Goal: Information Seeking & Learning: Find specific fact

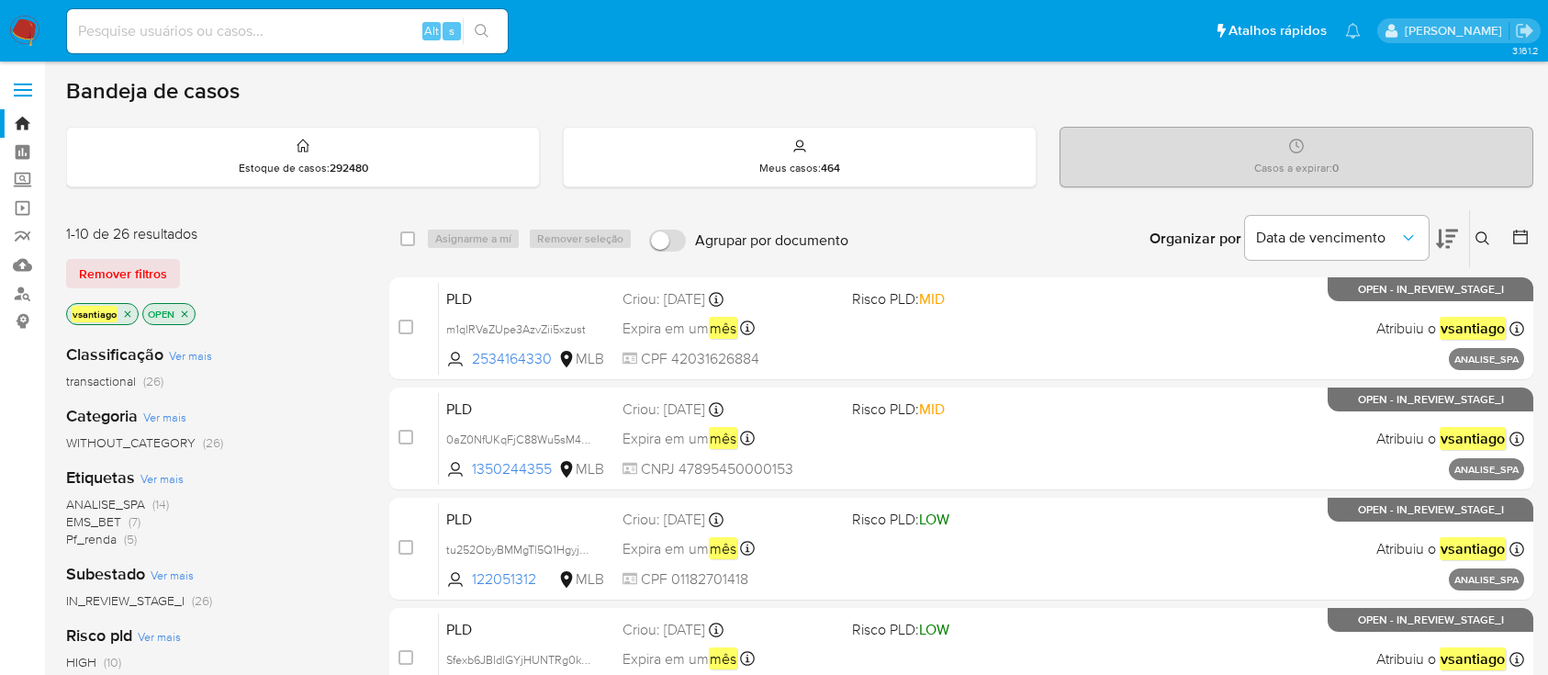
scroll to position [244, 0]
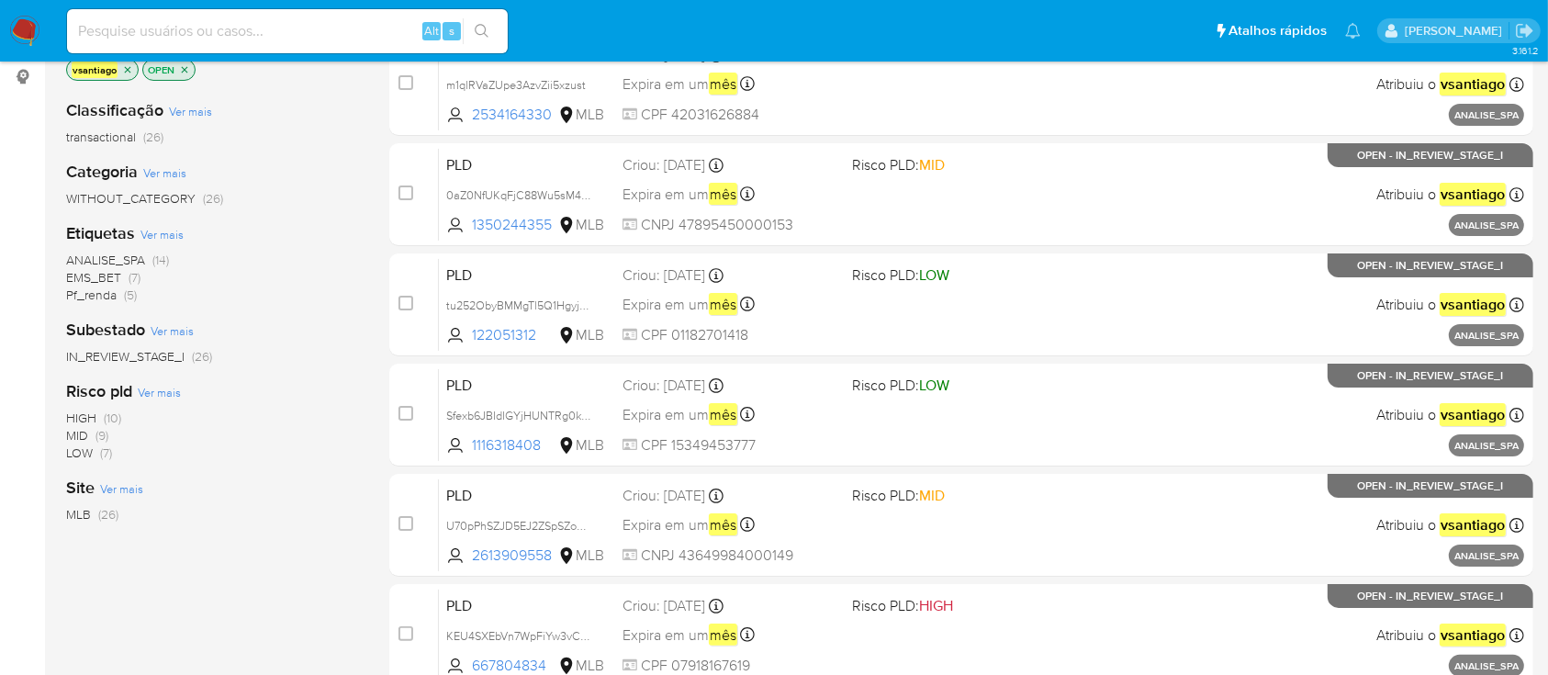
click at [299, 600] on div "Classificação Ver mais transactional (26) Categoria Ver mais WITHOUT_CATEGORY (…" at bounding box center [213, 396] width 294 height 624
click at [177, 559] on div "Classificação Ver mais transactional (26) Categoria Ver mais WITHOUT_CATEGORY (…" at bounding box center [213, 396] width 294 height 624
click at [266, 556] on div "Classificação Ver mais transactional (26) Categoria Ver mais WITHOUT_CATEGORY (…" at bounding box center [213, 396] width 294 height 624
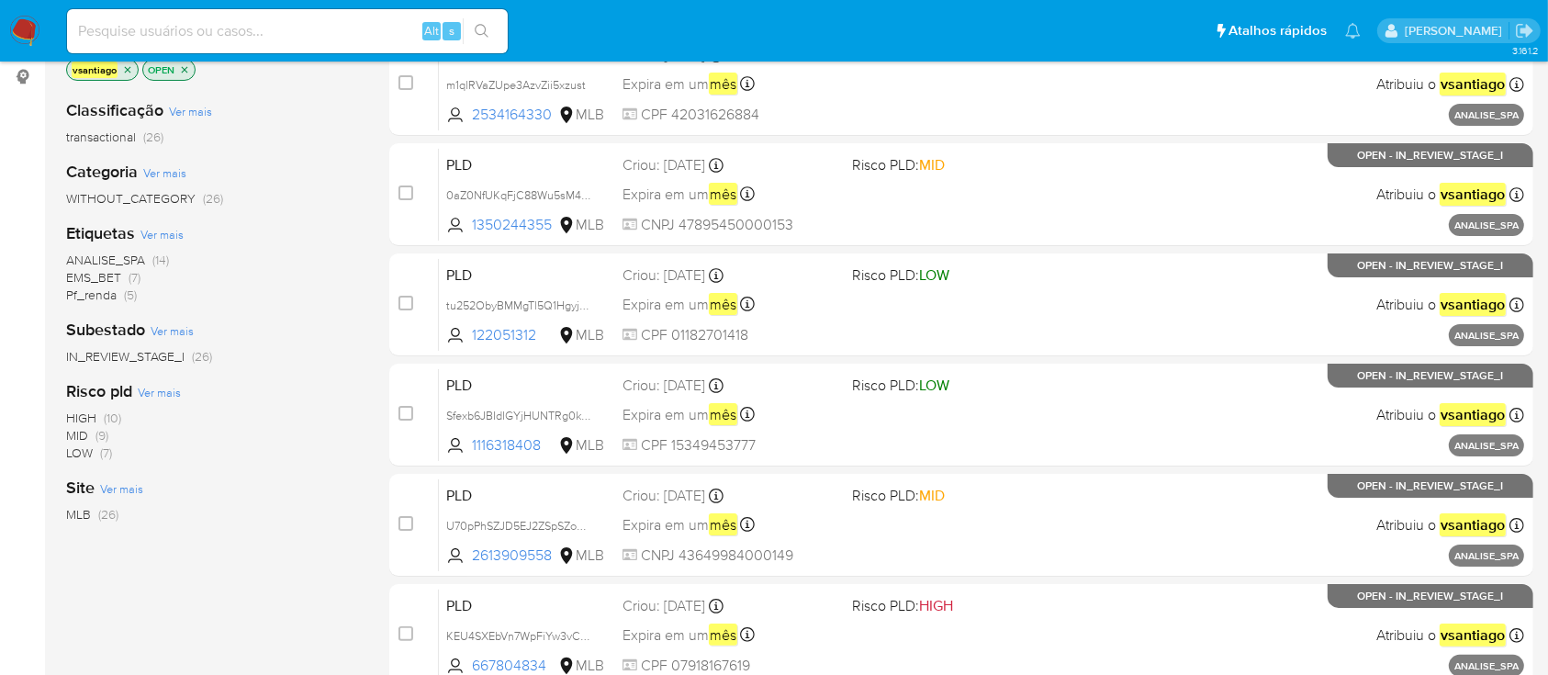
scroll to position [0, 0]
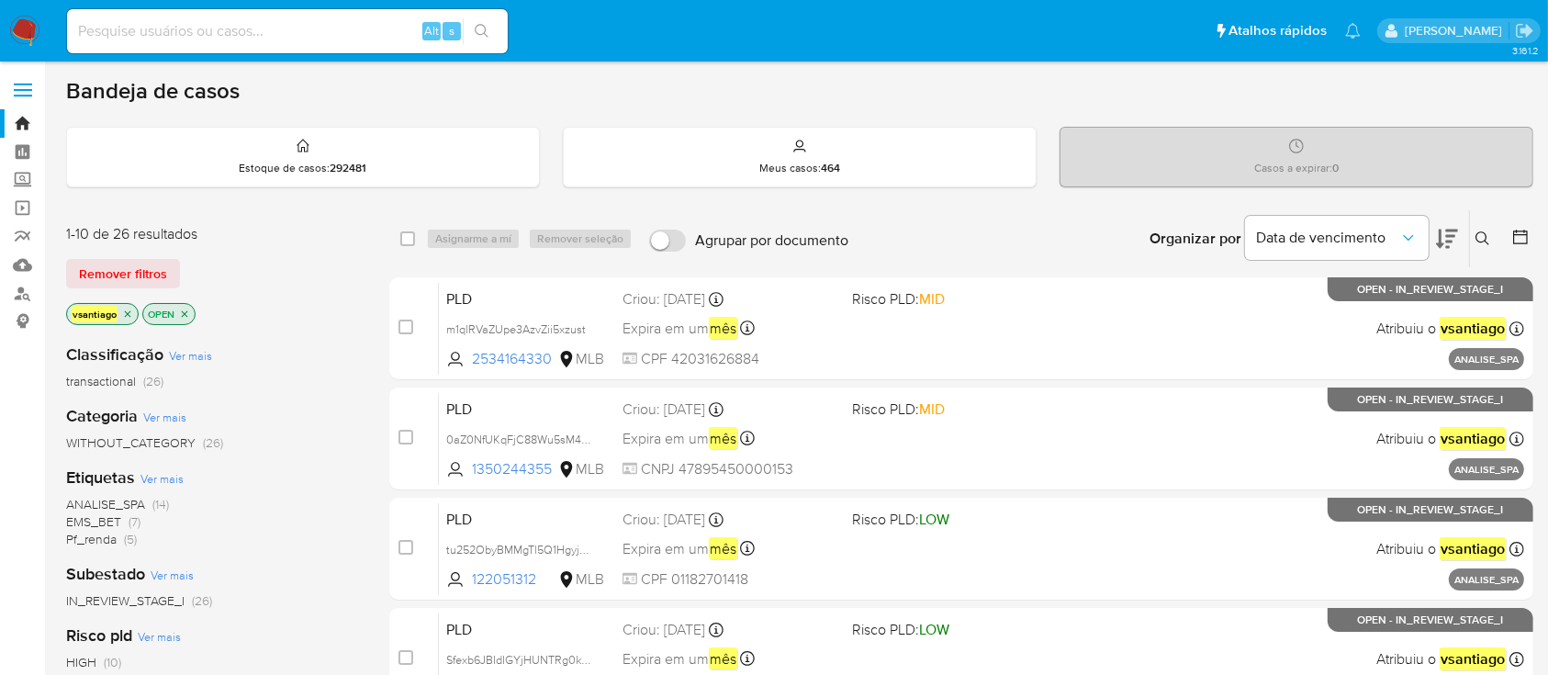
click at [242, 503] on div "ANALISE_SPA (14) EMS_BET (7) Pf_renda (5)" at bounding box center [213, 522] width 294 height 52
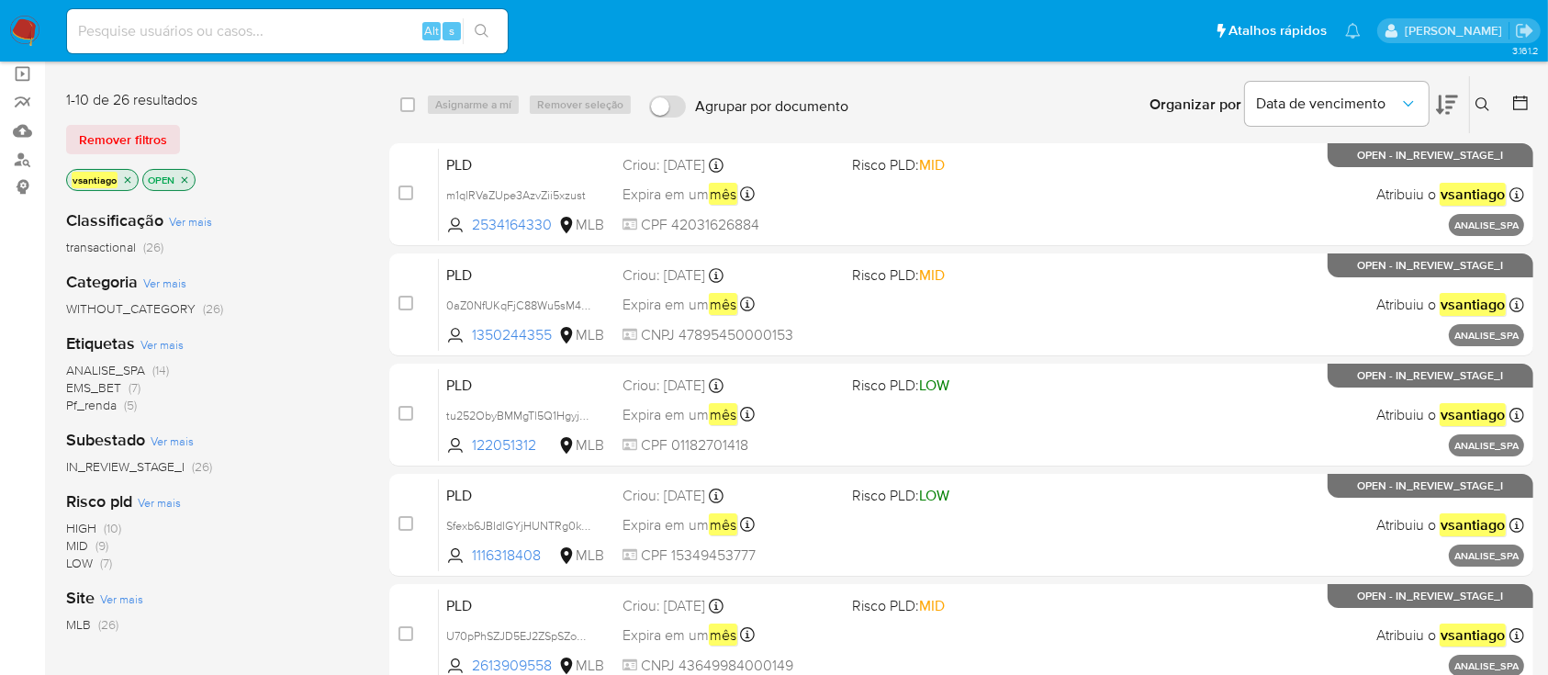
scroll to position [139, 0]
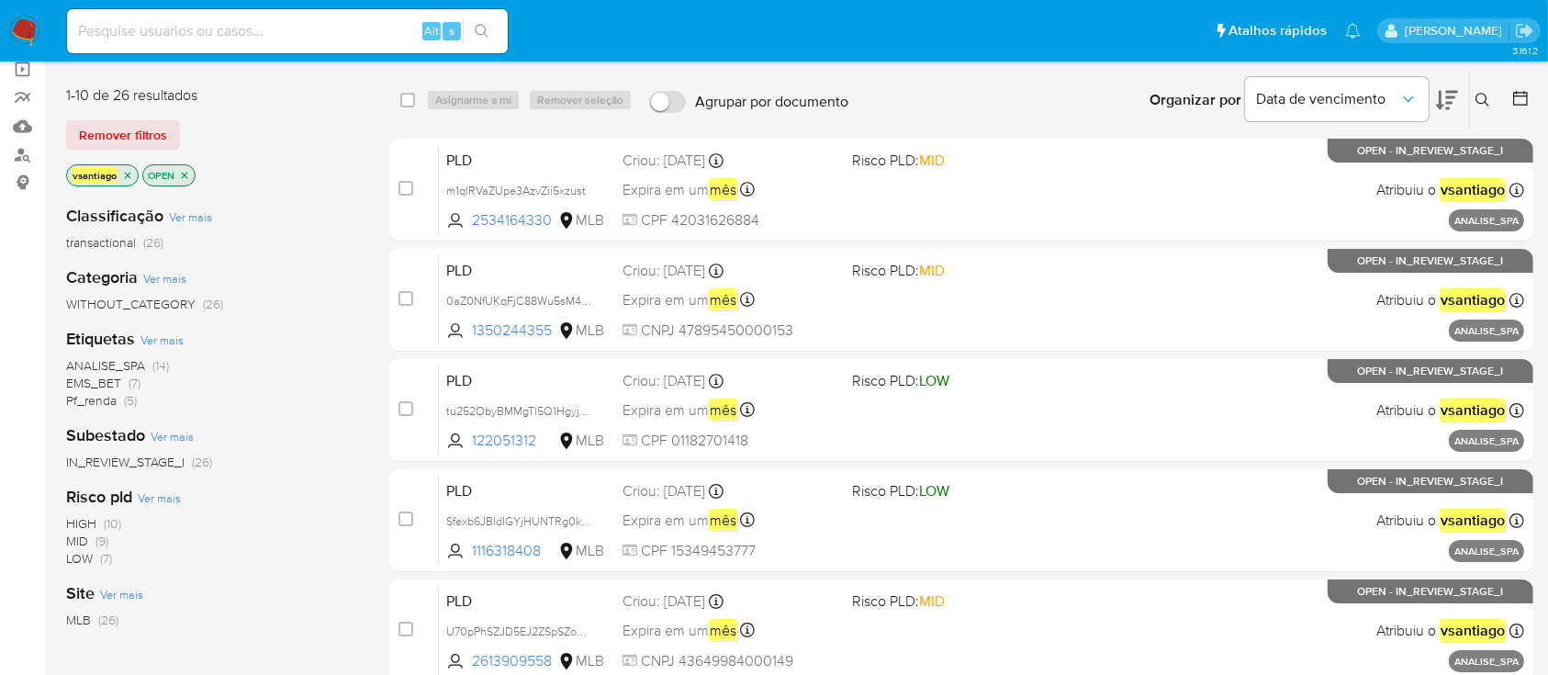
click at [229, 411] on div "Classificação Ver mais transactional (26) Categoria Ver mais WITHOUT_CATEGORY (…" at bounding box center [213, 502] width 294 height 624
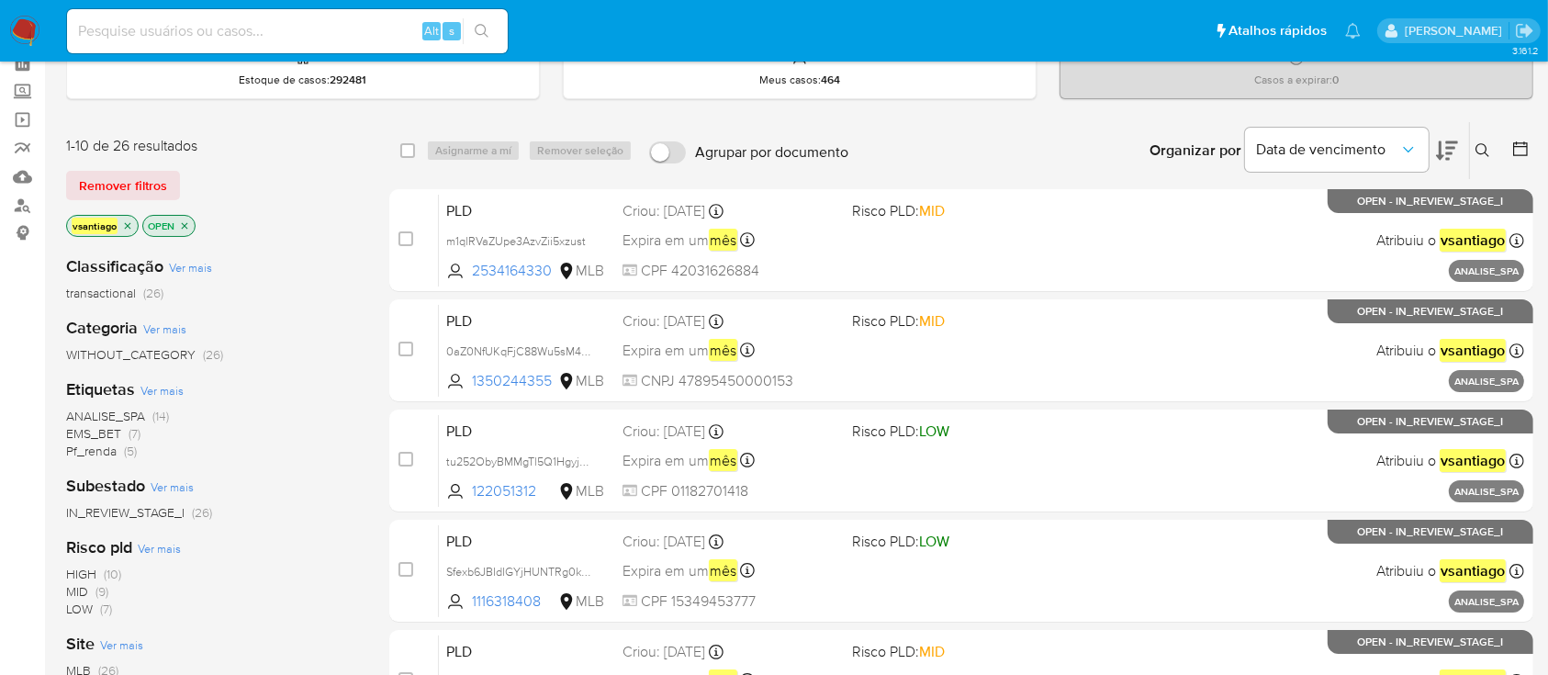
scroll to position [45, 0]
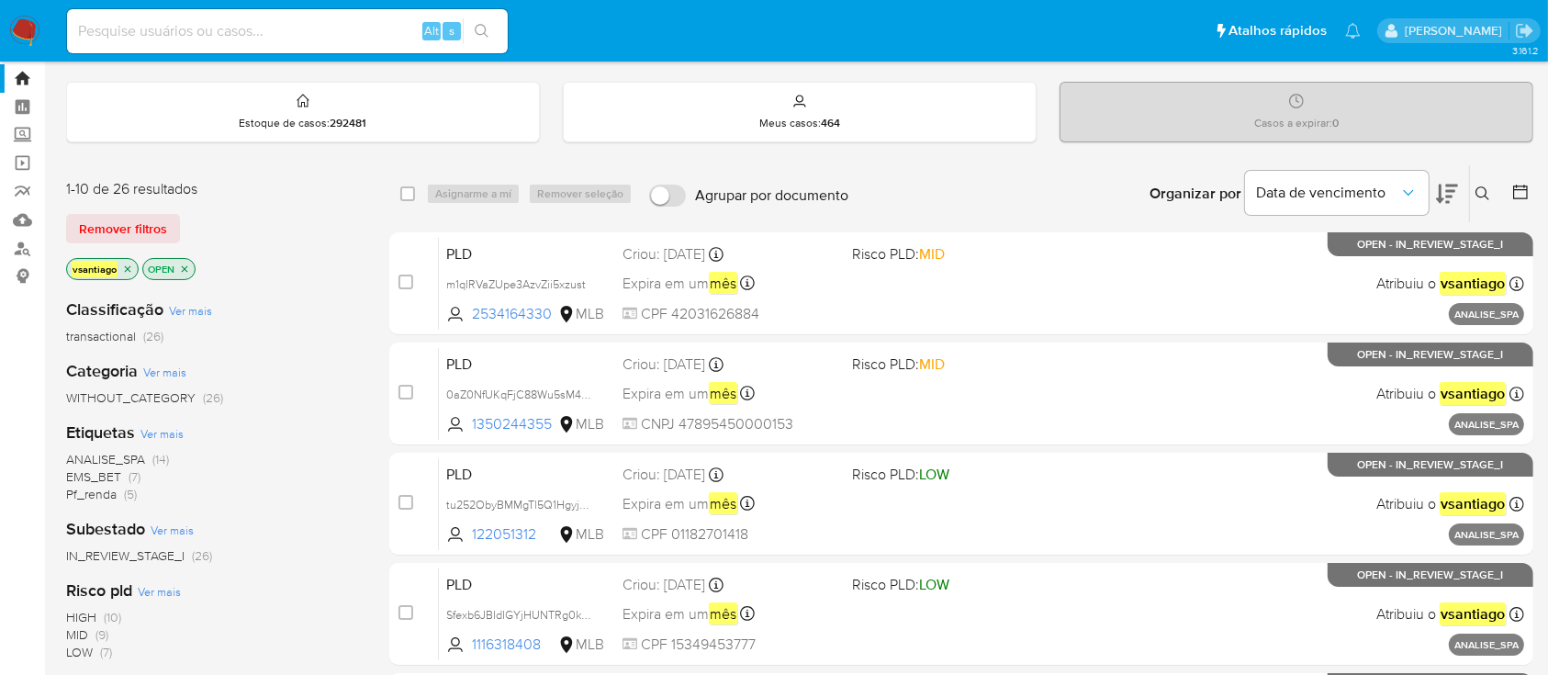
click at [327, 342] on div "Classificação Ver mais transactional (26) Categoria Ver mais WITHOUT_CATEGORY (…" at bounding box center [213, 596] width 294 height 624
click at [331, 403] on div "WITHOUT_CATEGORY (26)" at bounding box center [213, 397] width 294 height 17
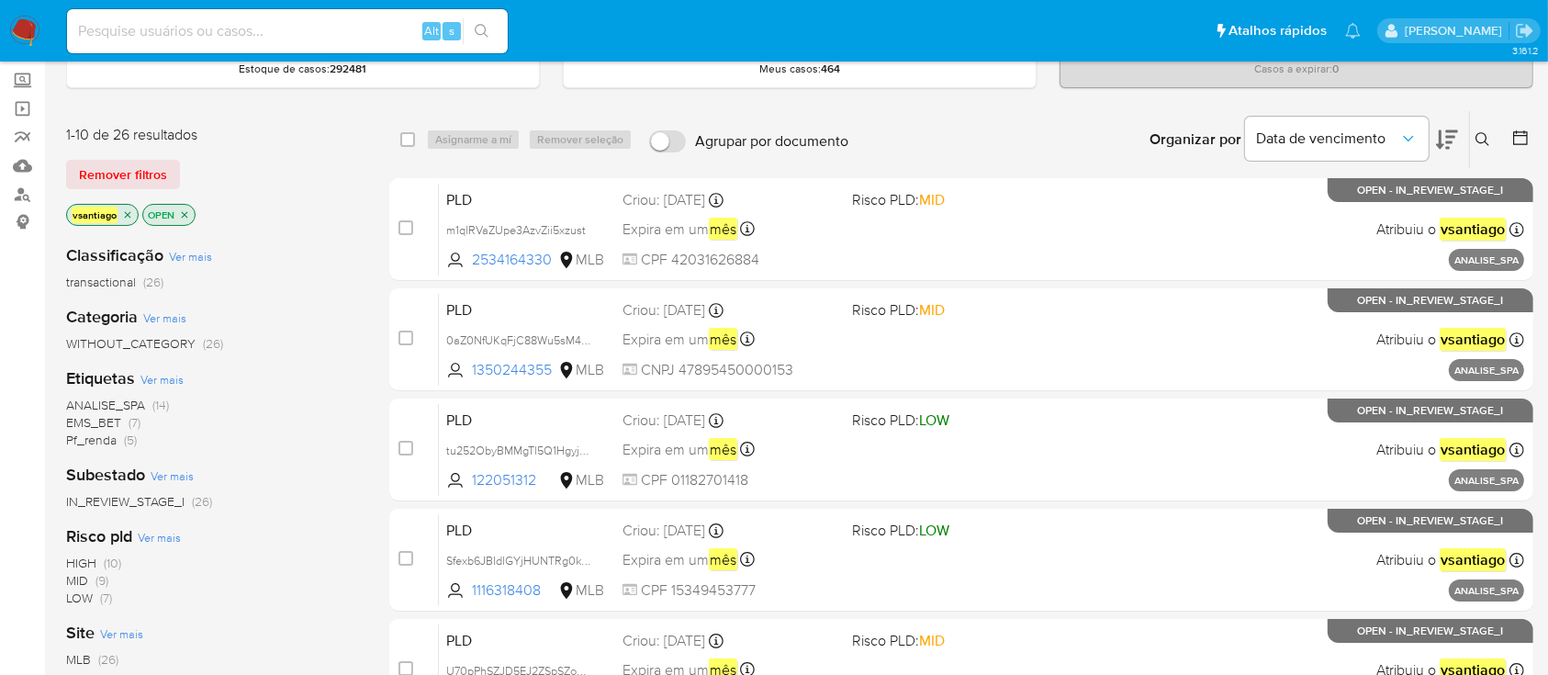
click at [163, 404] on span "(14)" at bounding box center [160, 405] width 17 height 18
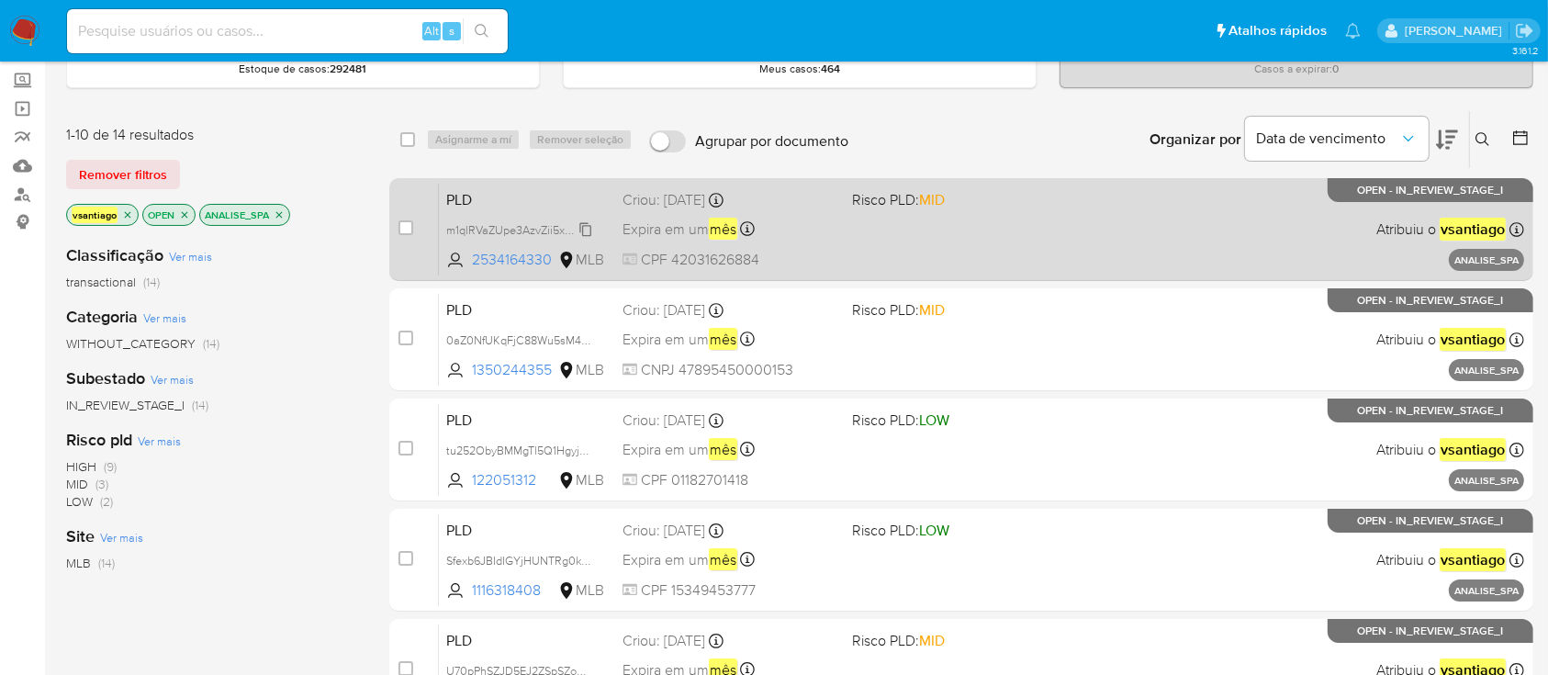
click at [582, 224] on span "m1qlRVaZUpe3AzvZii5xzust" at bounding box center [516, 229] width 140 height 20
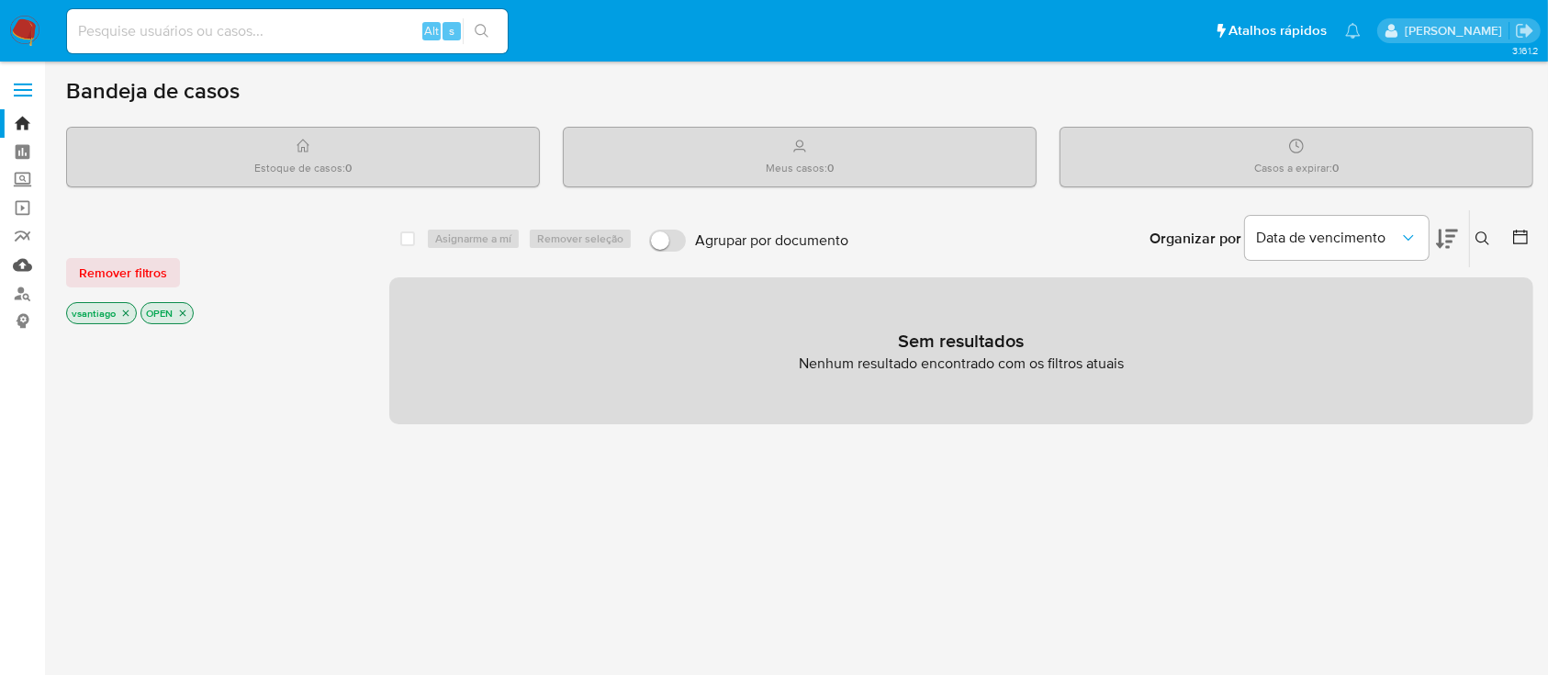
click at [22, 269] on link "Mulan" at bounding box center [109, 265] width 219 height 28
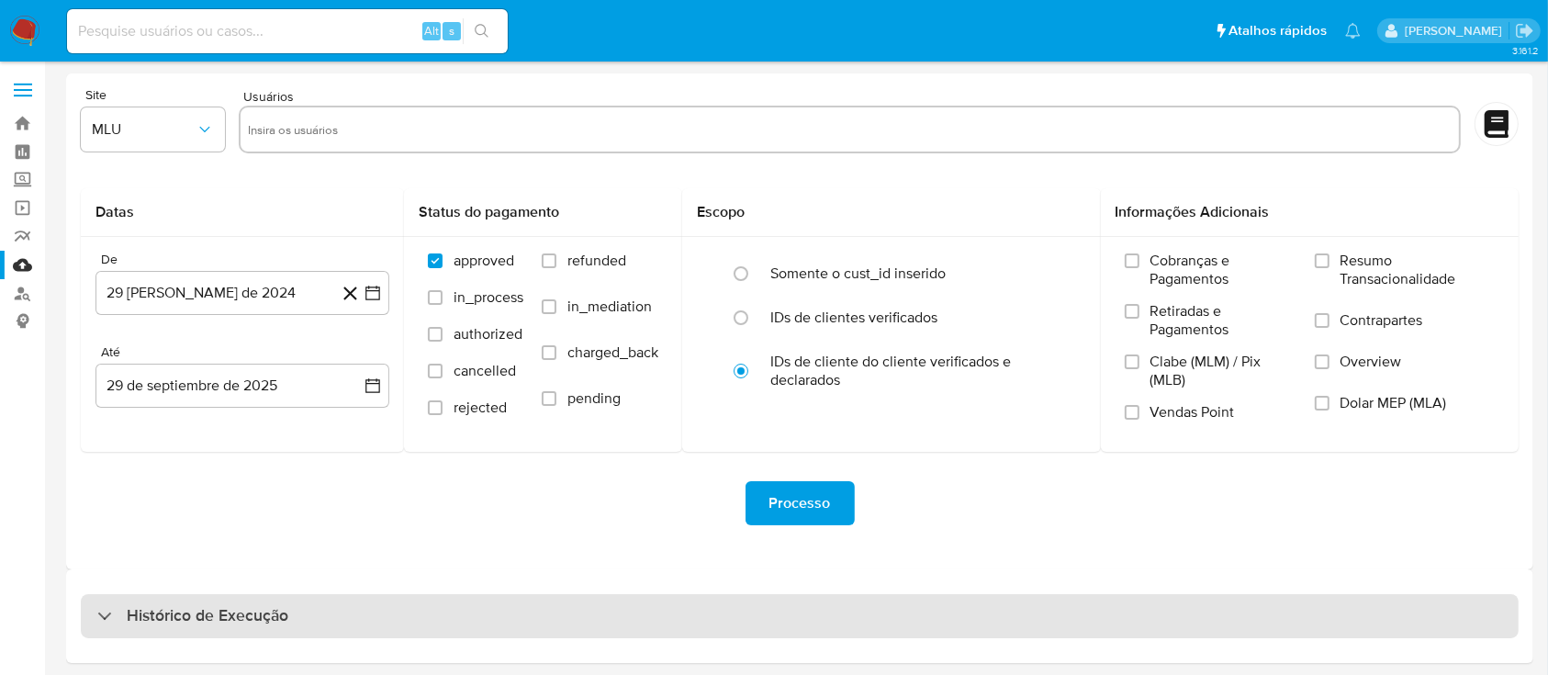
click at [384, 601] on div "Histórico de Execução" at bounding box center [800, 616] width 1438 height 44
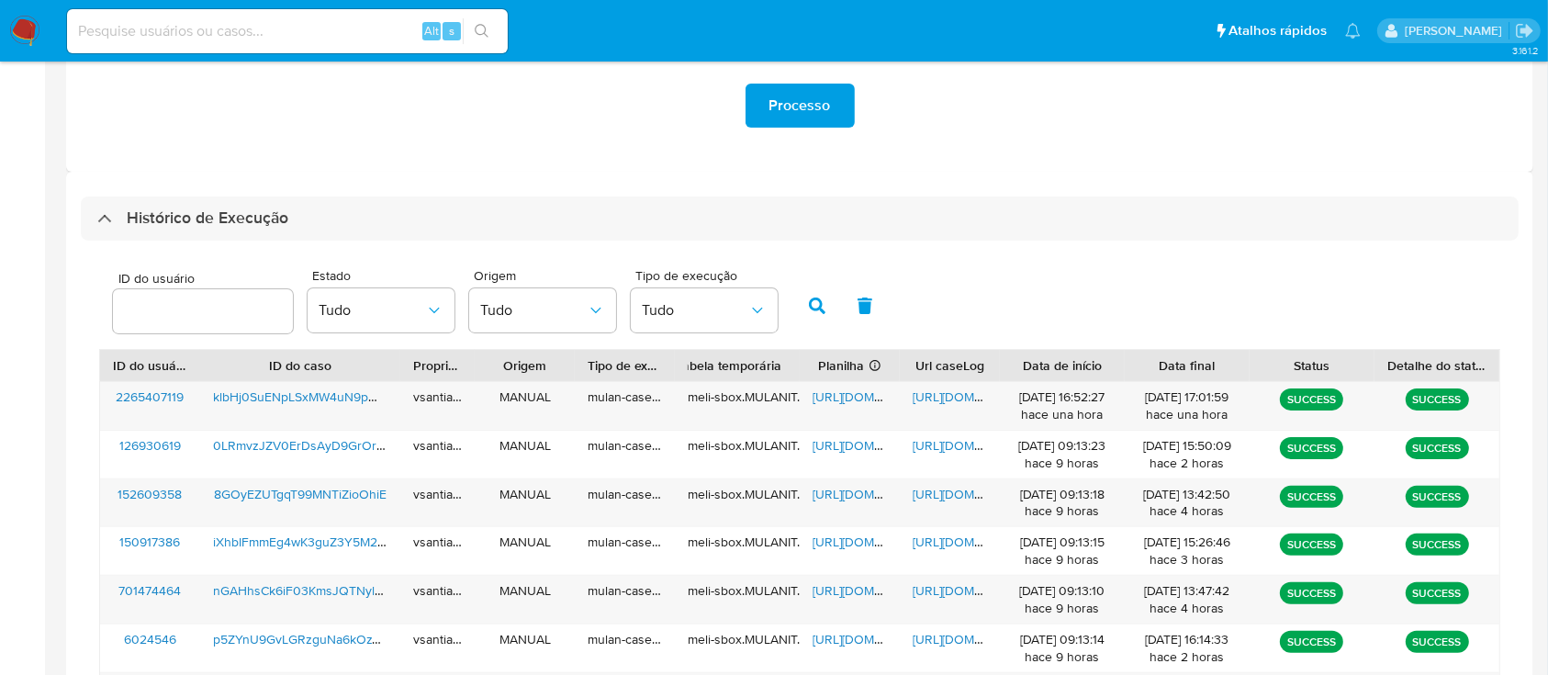
scroll to position [758, 0]
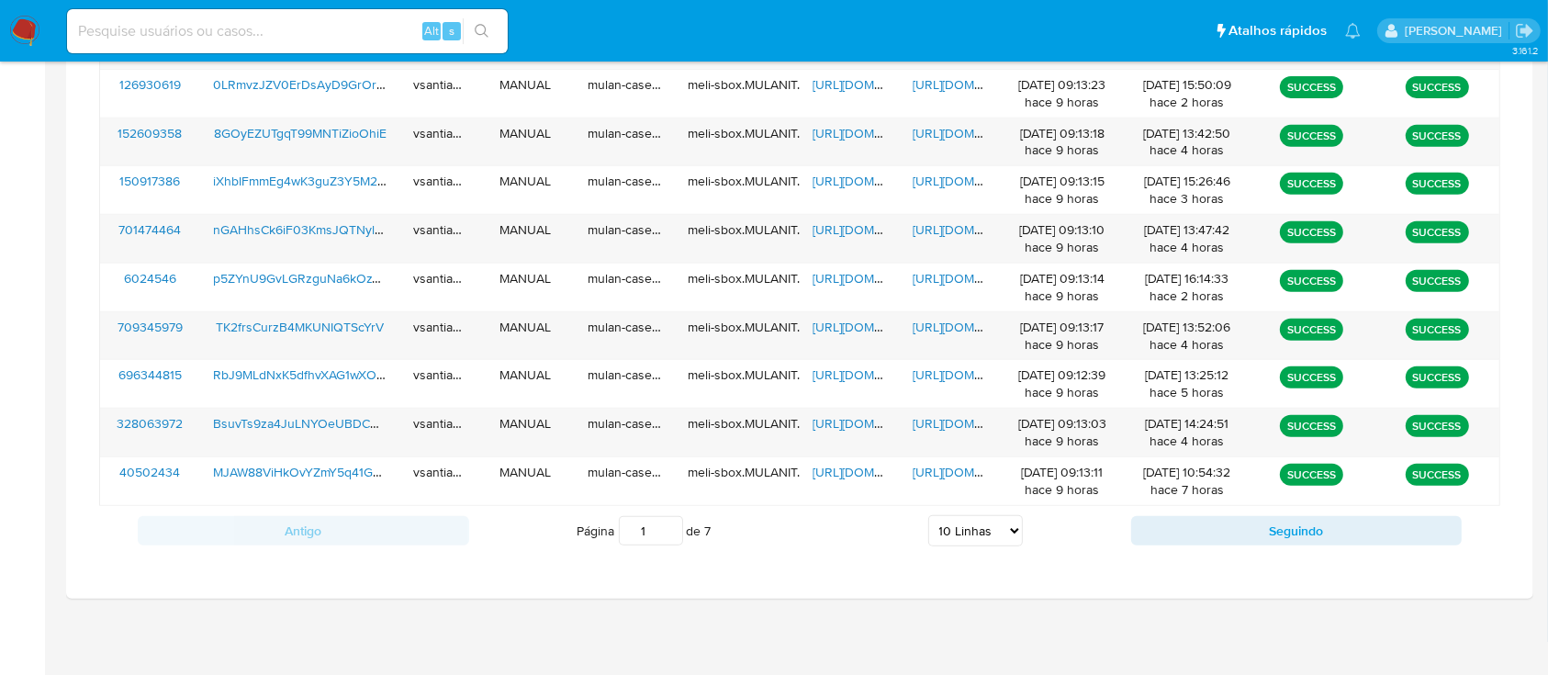
click at [995, 544] on select "5 Linhas 10 Linhas 20 Linhas 25 Linhas 50 Linhas 100 Linhas" at bounding box center [975, 530] width 95 height 31
select select "100"
click at [928, 515] on select "5 Linhas 10 Linhas 20 Linhas 25 Linhas 50 Linhas 100 Linhas" at bounding box center [975, 530] width 95 height 31
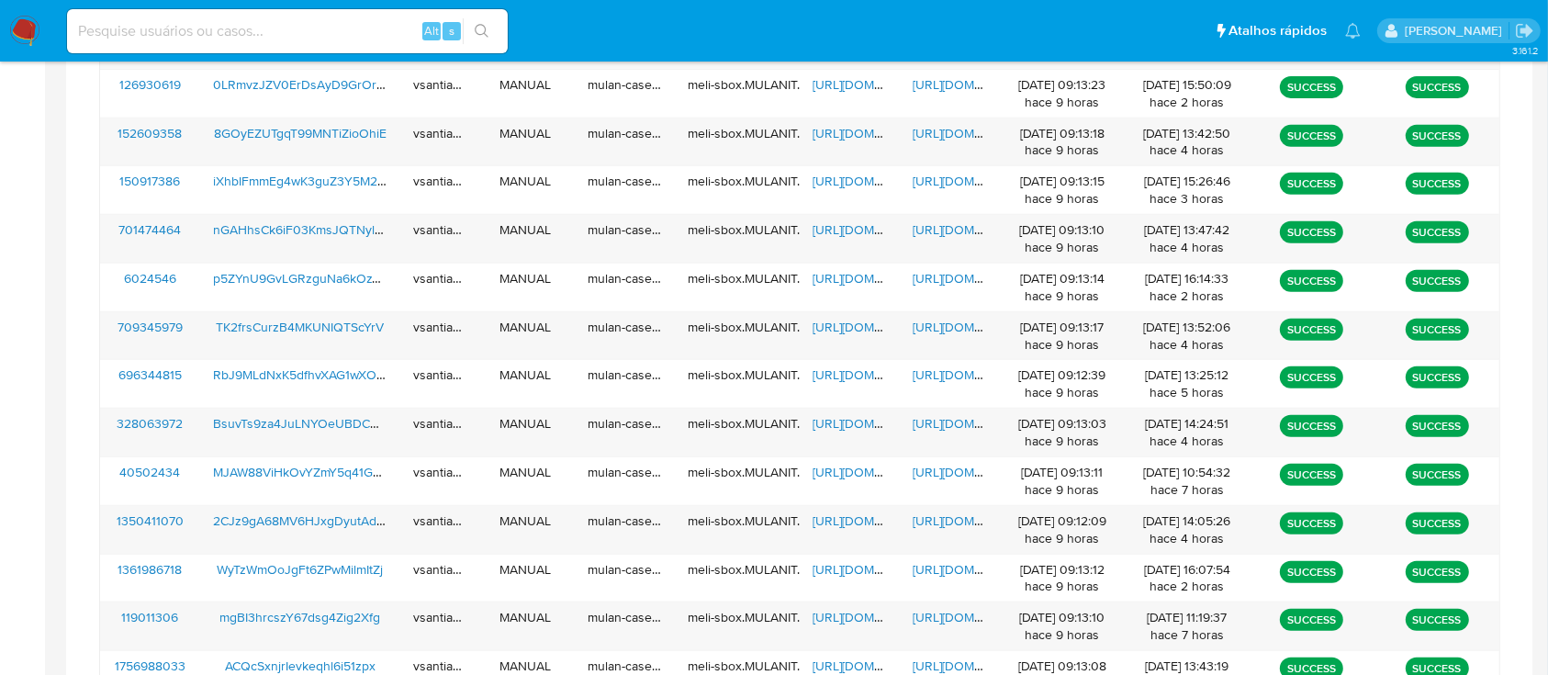
scroll to position [1376, 0]
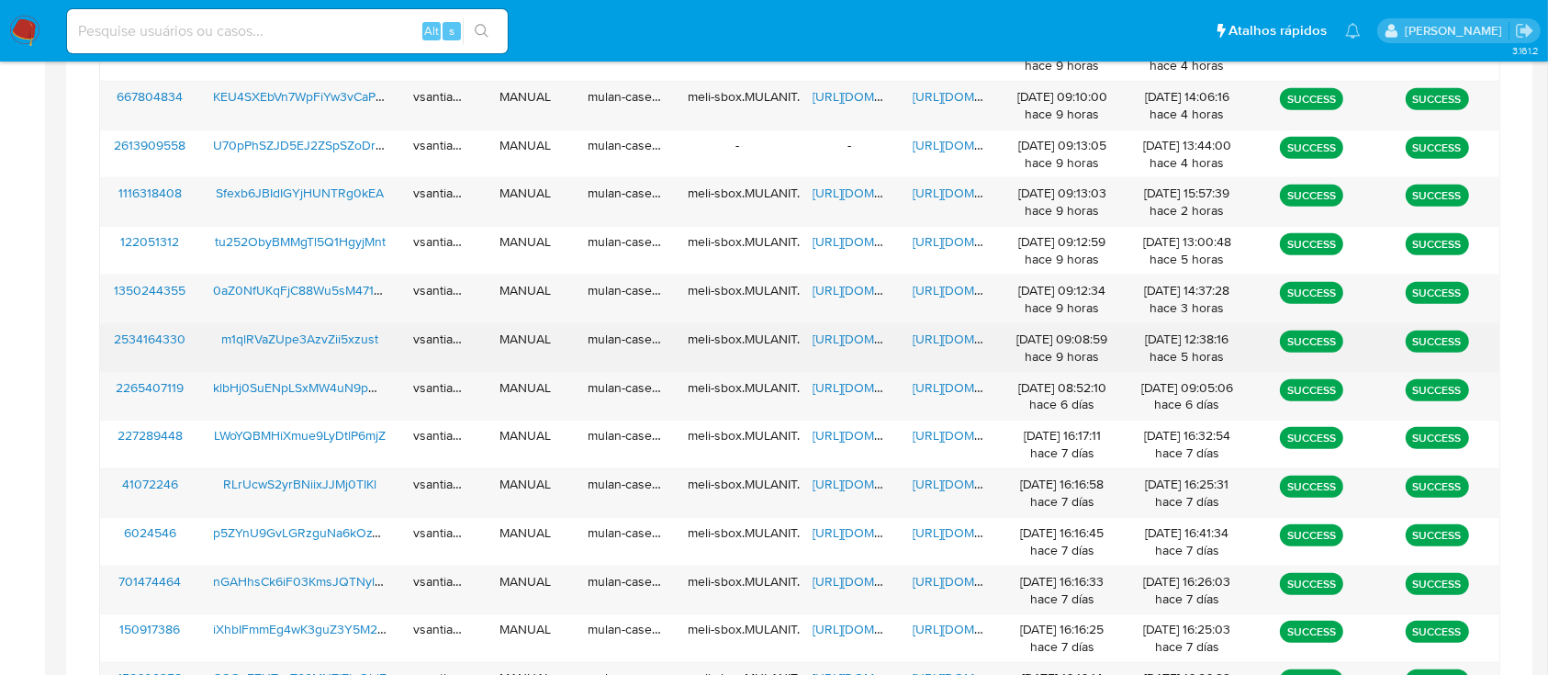
click at [847, 330] on span "https://docs.google.com/spreadsheets/d/1ZNQsRGYkLewG4VDD51jZZYivdU03cDJPlXOULlx…" at bounding box center [876, 339] width 127 height 18
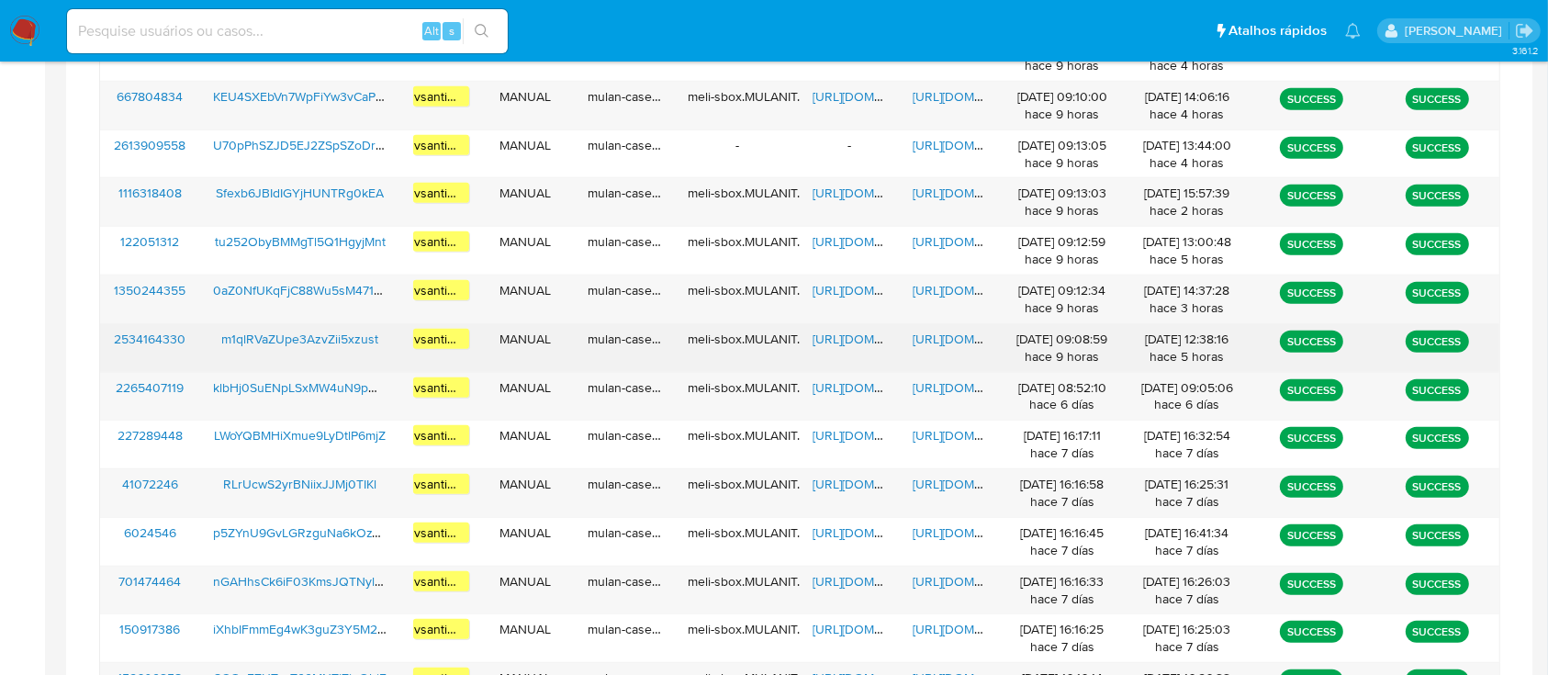
click at [327, 342] on span "m1qlRVaZUpe3AzvZii5xzust" at bounding box center [299, 339] width 157 height 18
click at [848, 337] on span "https://docs.google.com/spreadsheets/d/1ZNQsRGYkLewG4VDD51jZZYivdU03cDJPlXOULlx…" at bounding box center [876, 339] width 127 height 18
click at [931, 333] on span "https://docs.google.com/document/d/1hG9ugrqP0E20ekMDwDJbqEcGNNSmg5FlC6OF33p2o0s…" at bounding box center [976, 339] width 127 height 18
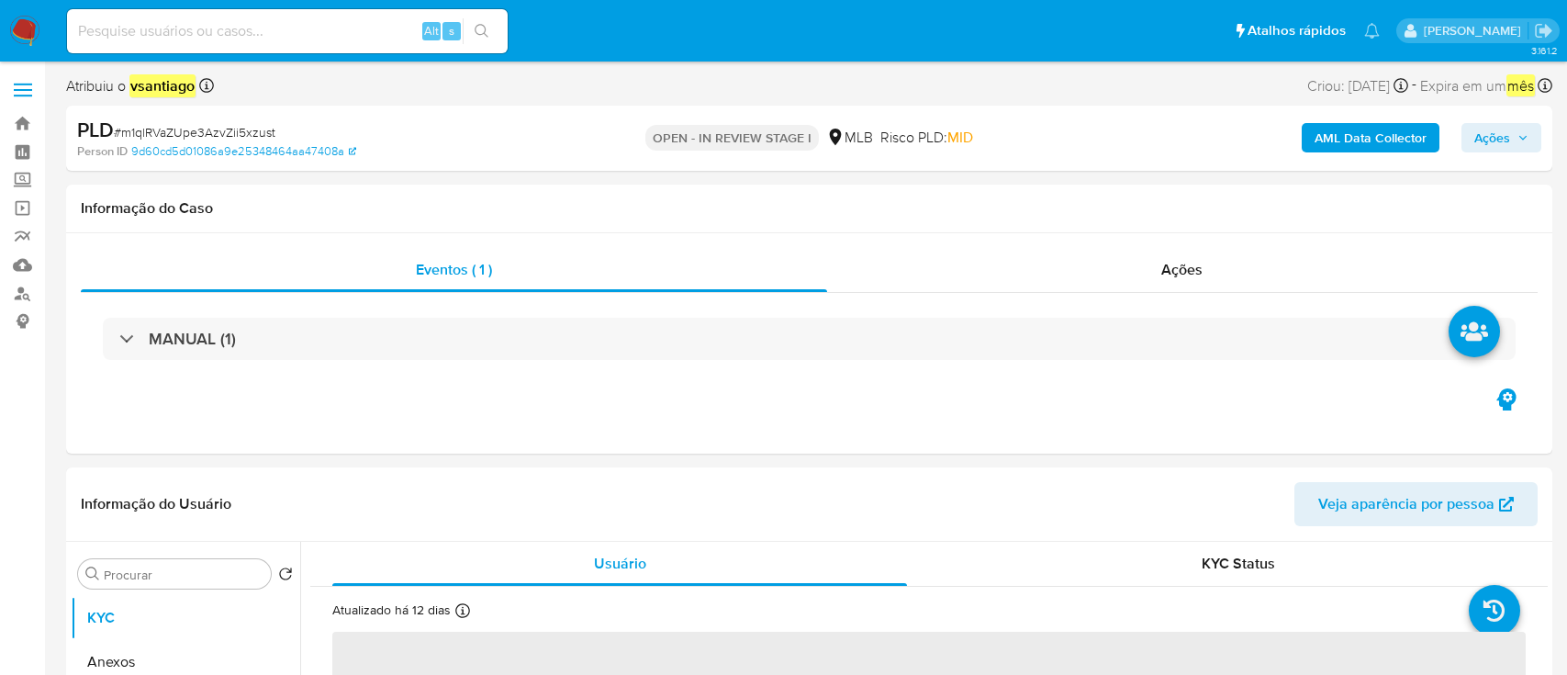
select select "10"
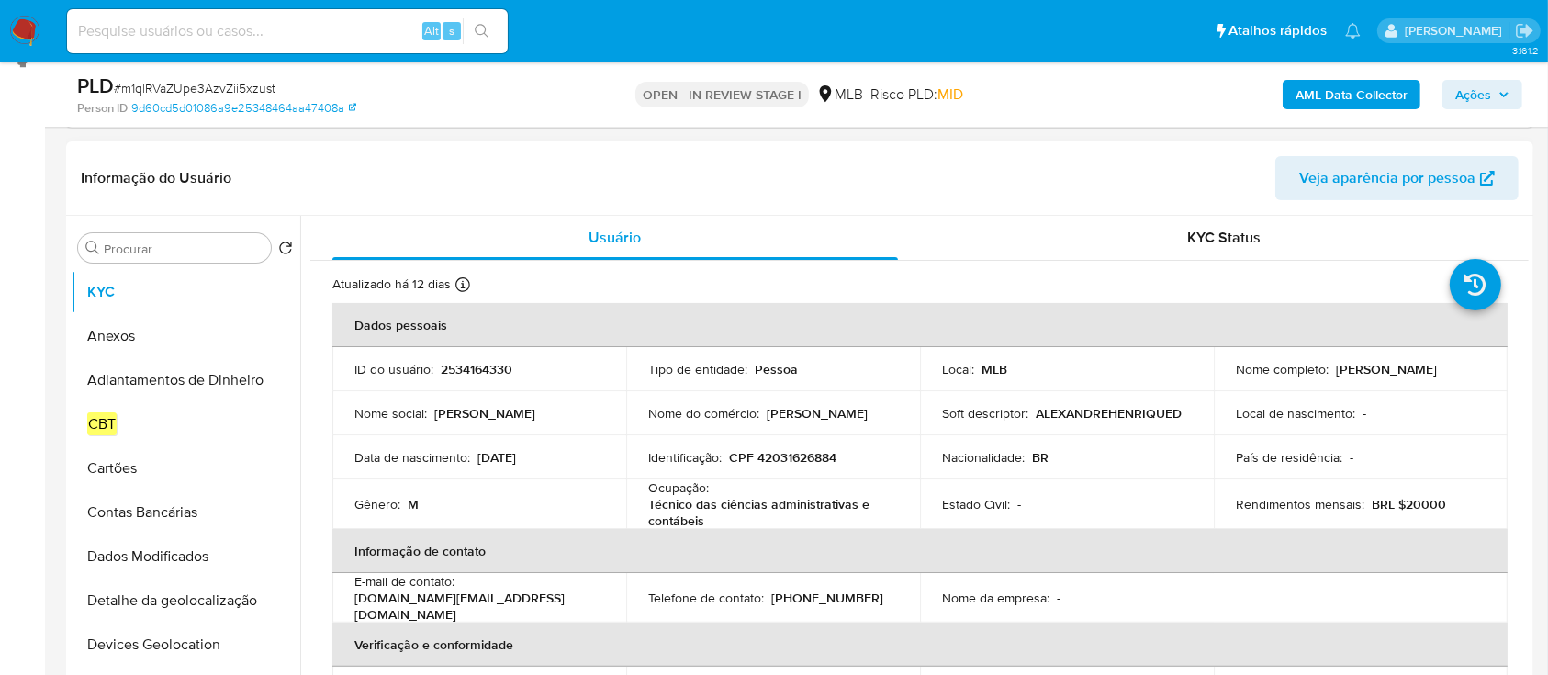
scroll to position [323, 0]
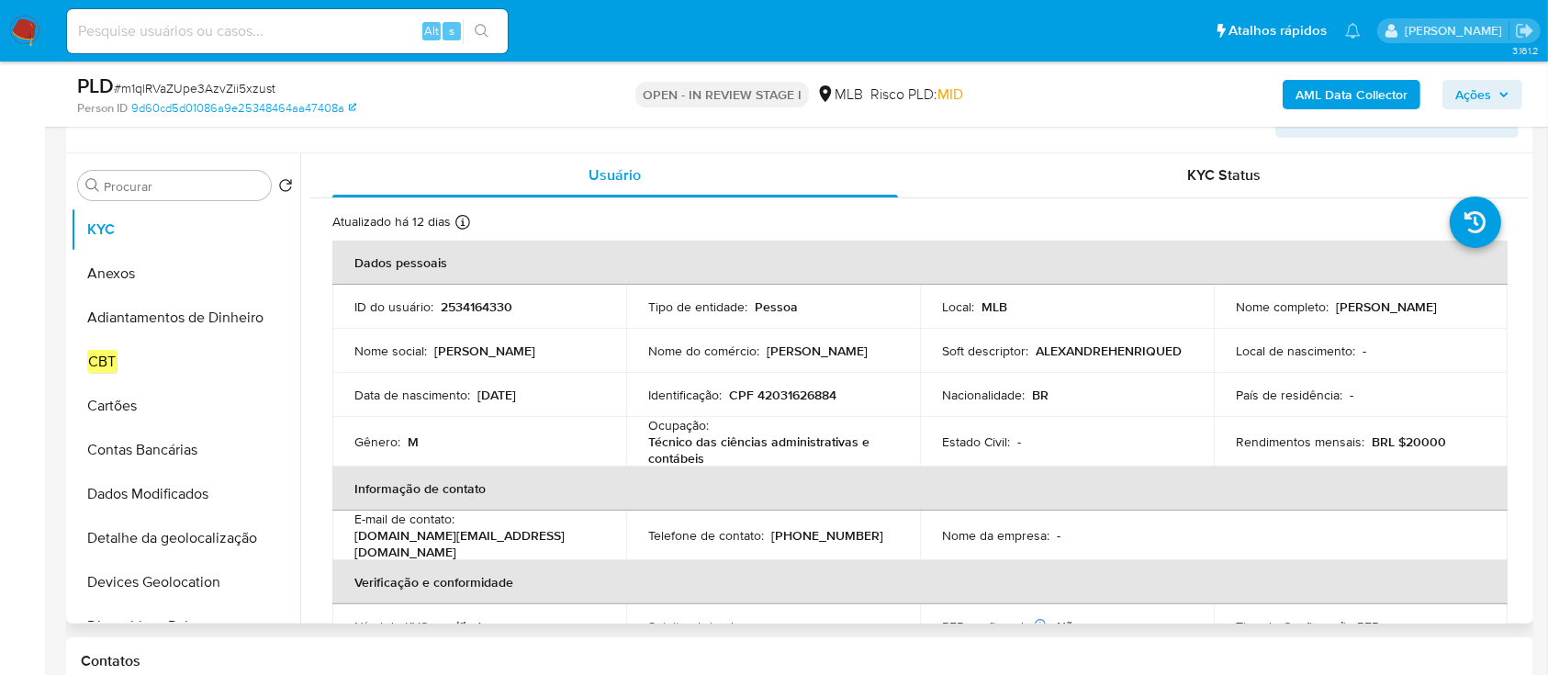
click at [840, 352] on p "[PERSON_NAME]" at bounding box center [817, 350] width 101 height 17
drag, startPoint x: 839, startPoint y: 352, endPoint x: 1095, endPoint y: 357, distance: 256.2
click at [1095, 357] on tr "Nome social : [PERSON_NAME] Nome do comércio : [PERSON_NAME] Soft descriptor : …" at bounding box center [919, 351] width 1175 height 44
click at [1095, 357] on p "ALEXANDREHENRIQUED" at bounding box center [1109, 350] width 146 height 17
click at [863, 358] on div "Nome do comércio : [PERSON_NAME]" at bounding box center [773, 350] width 250 height 17
